Goal: Task Accomplishment & Management: Manage account settings

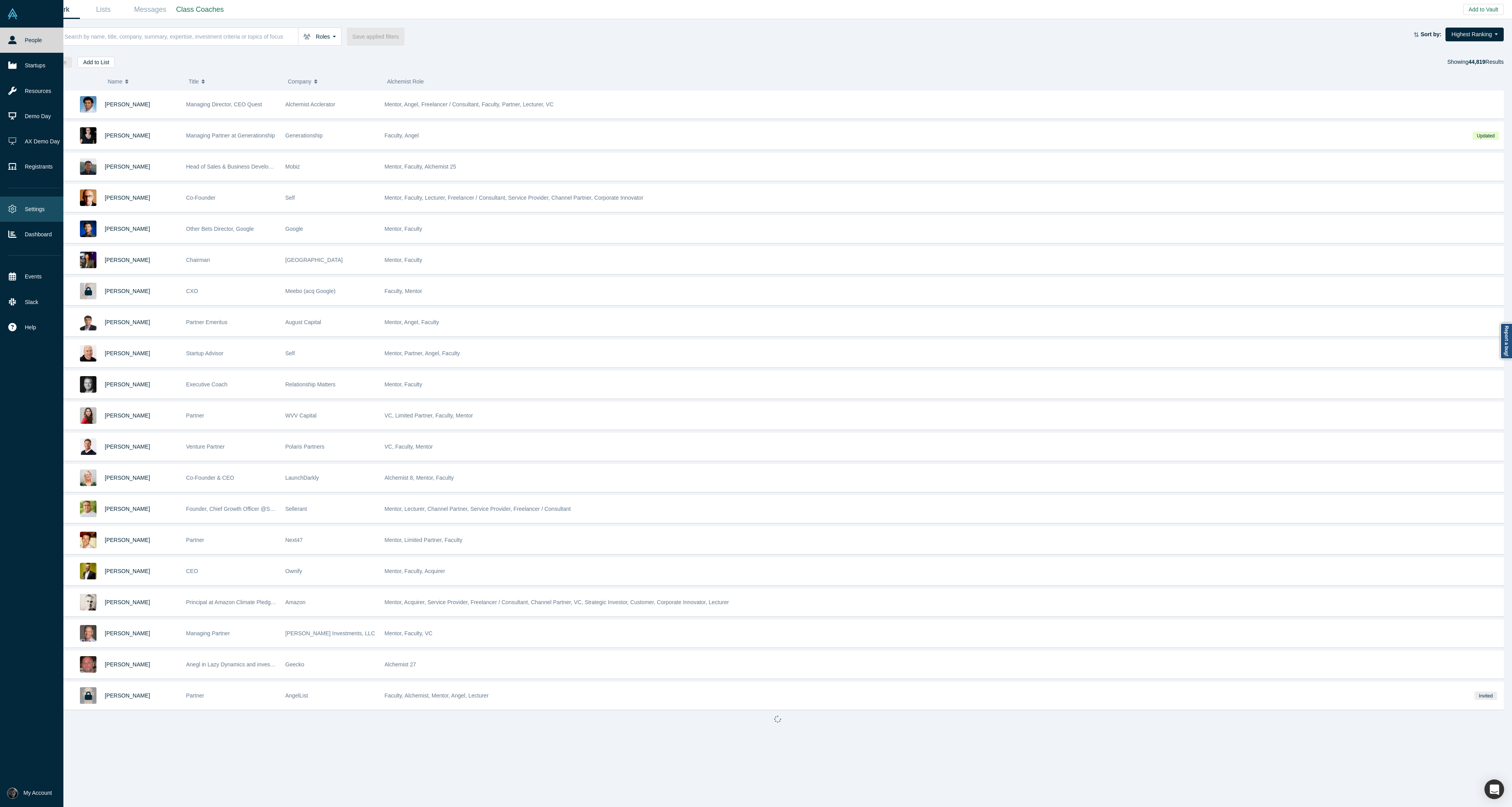
click at [21, 210] on link "Settings" at bounding box center [35, 209] width 69 height 25
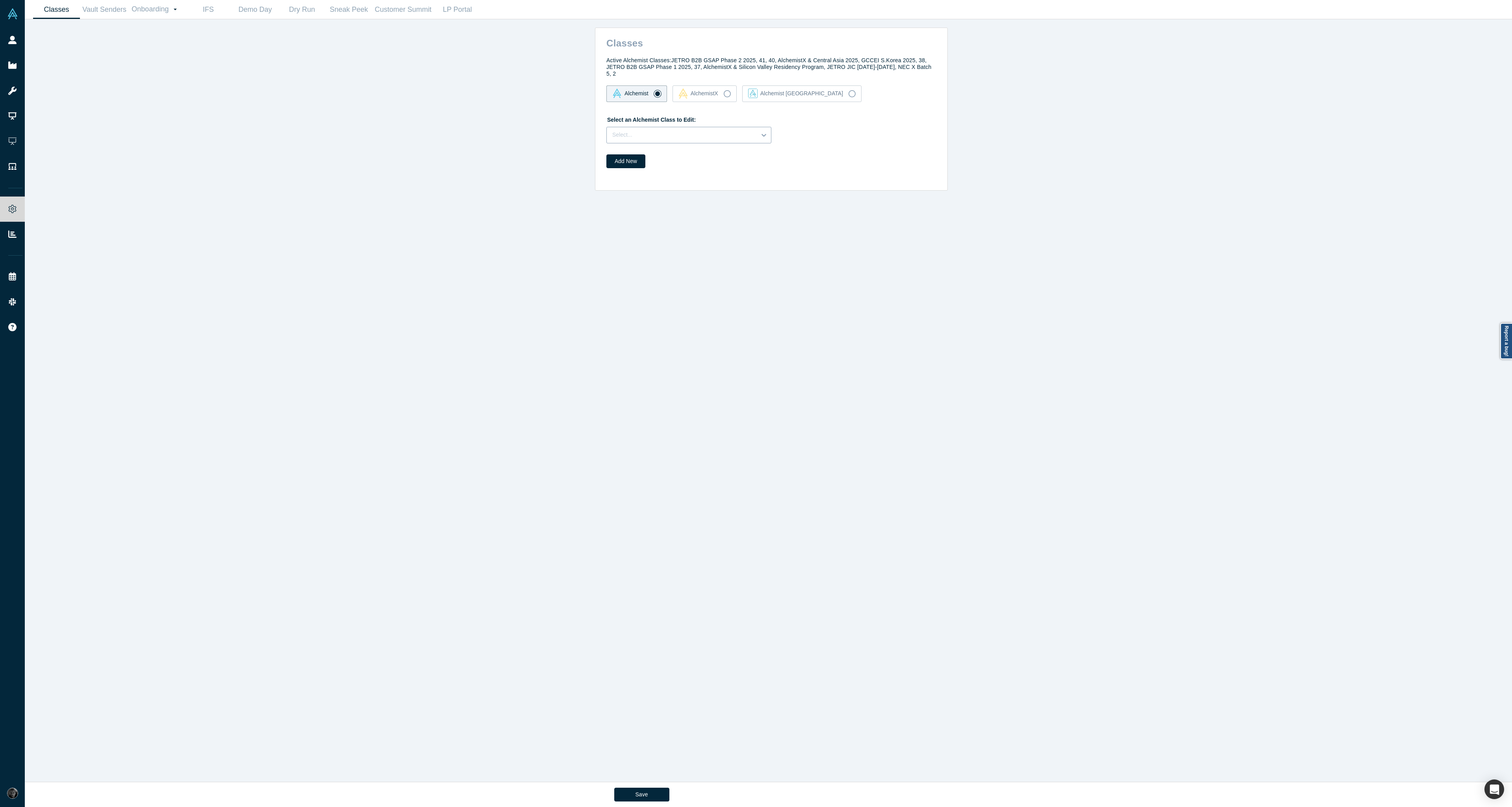
click at [740, 131] on div at bounding box center [682, 135] width 139 height 10
click at [206, 61] on div "Classes Active Alchemist Classes: JETRO B2B GSAP Phase 2 2025, 41, 40, Alchemis…" at bounding box center [771, 404] width 1493 height 768
click at [261, 9] on link "Demo Day" at bounding box center [255, 9] width 47 height 18
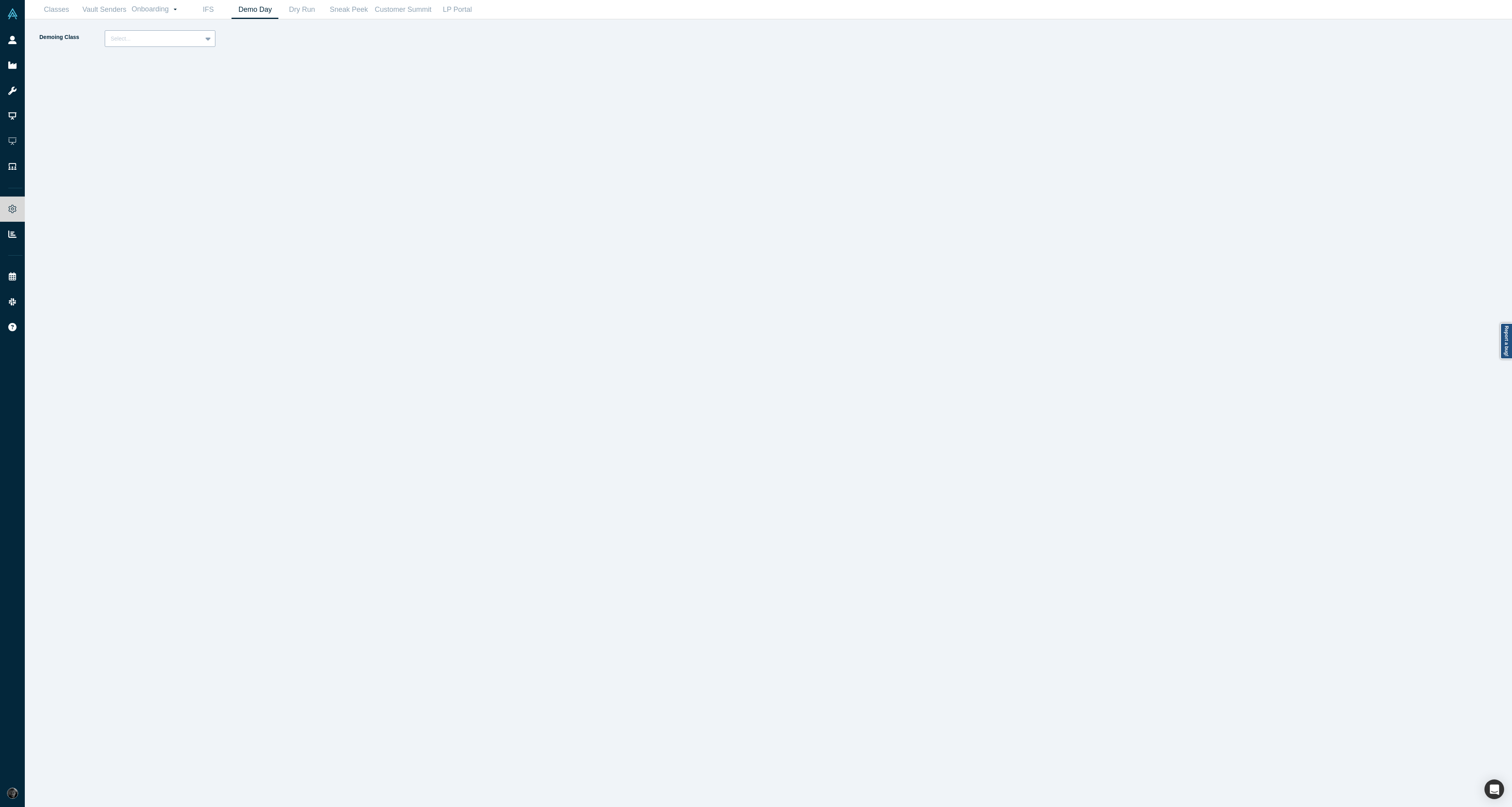
click at [169, 38] on div at bounding box center [153, 39] width 86 height 10
click at [155, 75] on div "Alchemist 40 (Active)" at bounding box center [160, 73] width 110 height 14
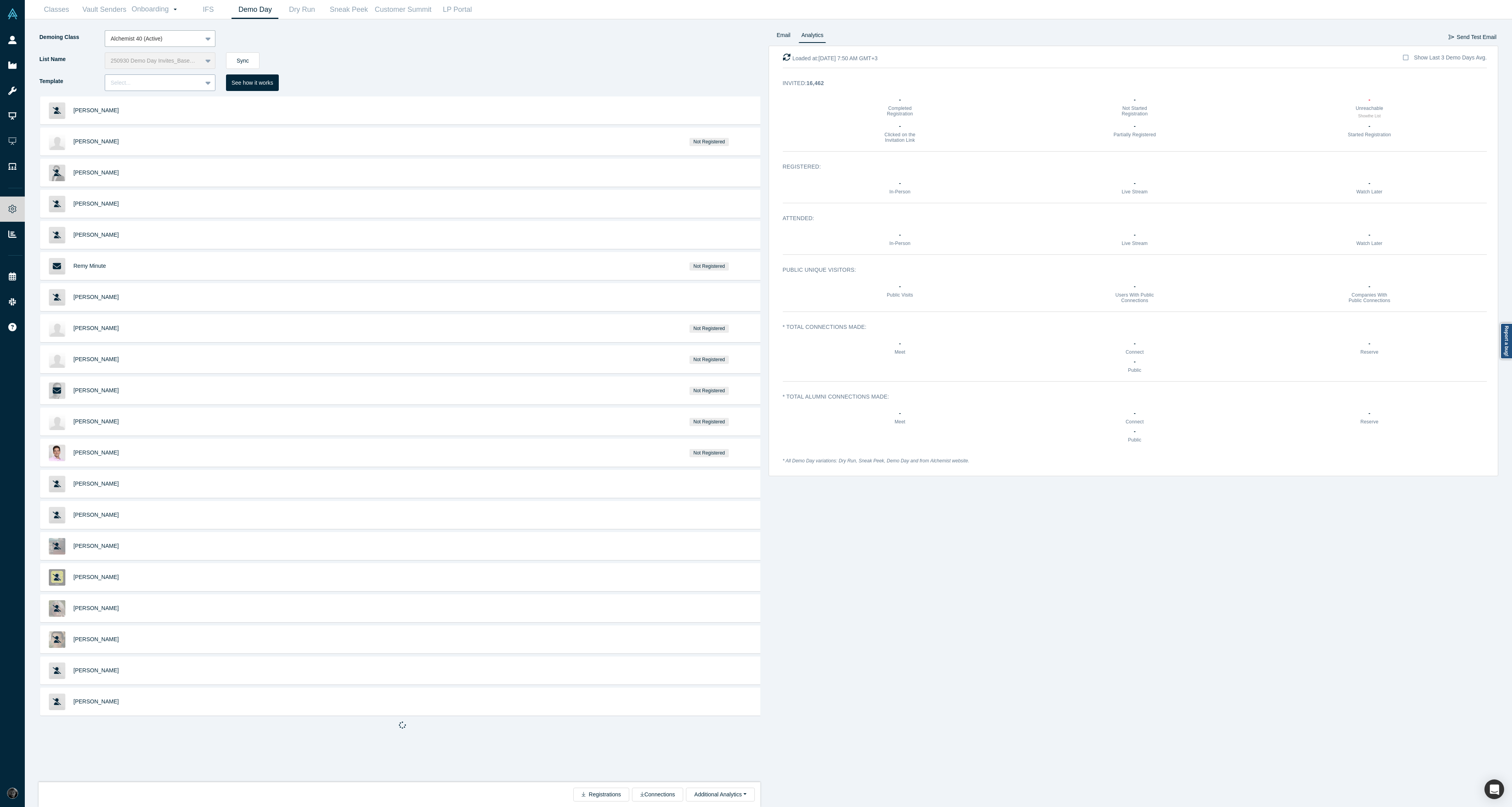
click at [162, 87] on div "Select..." at bounding box center [154, 83] width 97 height 10
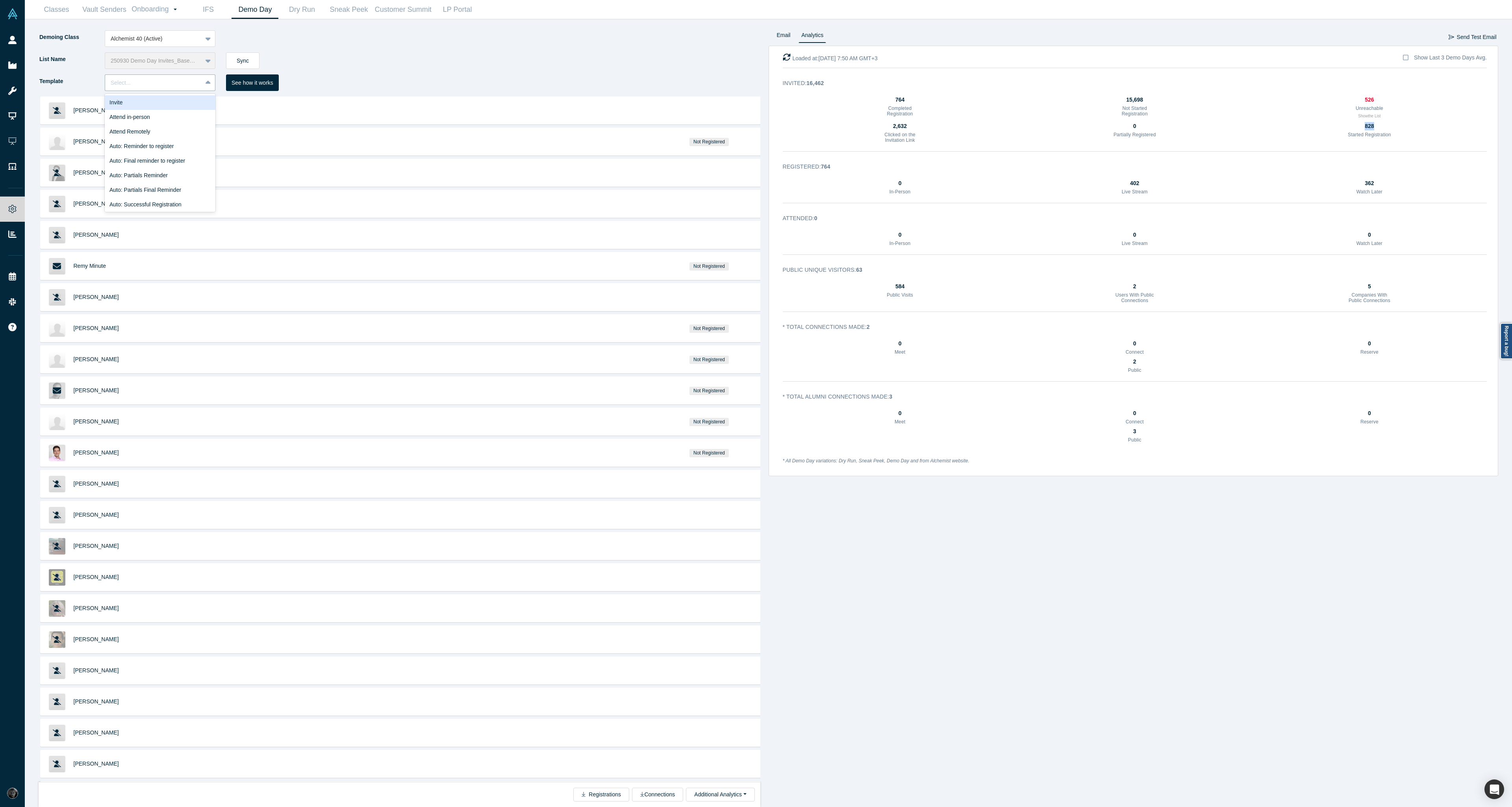
drag, startPoint x: 1393, startPoint y: 129, endPoint x: 1333, endPoint y: 129, distance: 60.0
click at [1333, 129] on div "2,632 Clicked on the Invitation Link 0 Partially Registered 828 Started Registr…" at bounding box center [1135, 134] width 704 height 24
drag, startPoint x: 178, startPoint y: 168, endPoint x: 212, endPoint y: 119, distance: 59.6
click at [168, 123] on div "Registrant Email" at bounding box center [160, 124] width 110 height 14
